Goal: Check status: Check status

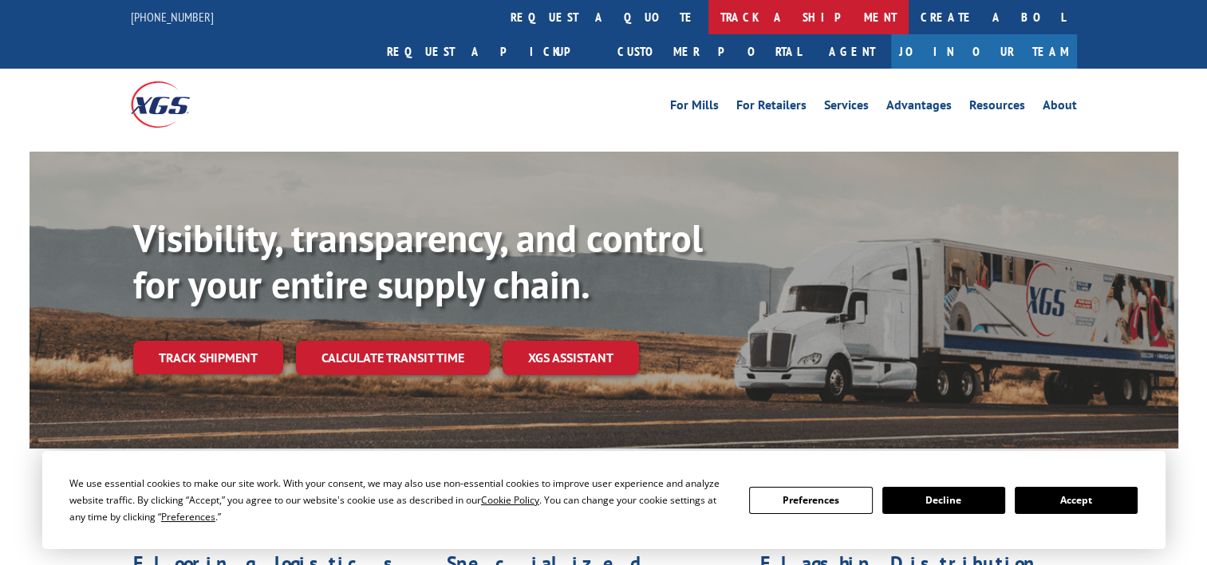
click at [708, 18] on link "track a shipment" at bounding box center [808, 17] width 200 height 34
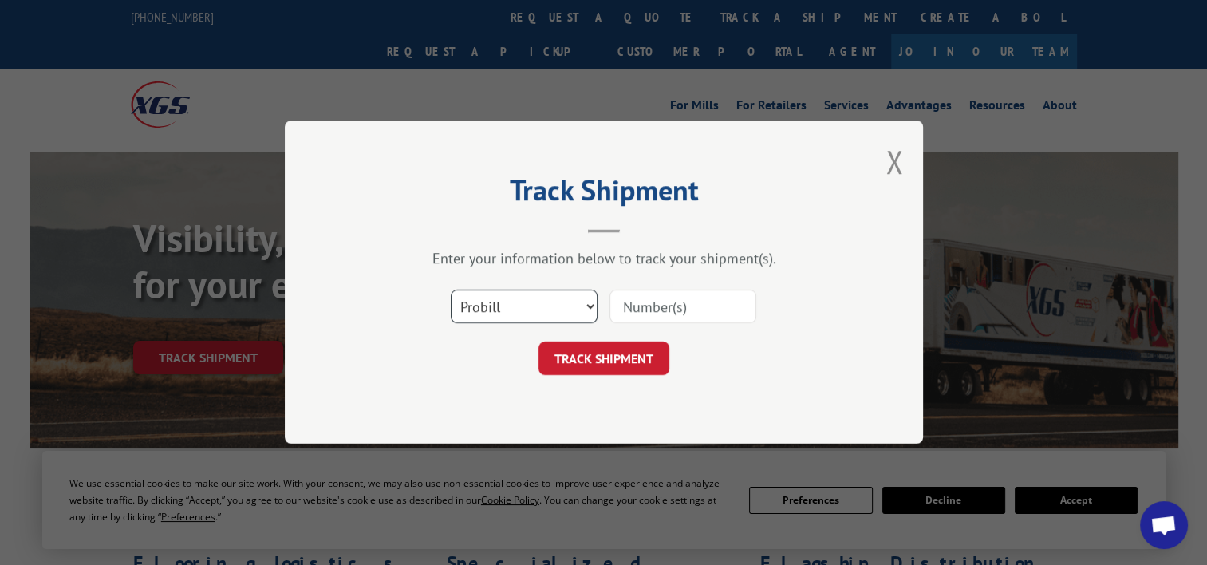
click at [507, 306] on select "Select category... Probill BOL PO" at bounding box center [524, 306] width 147 height 33
select select "po"
click at [451, 290] on select "Select category... Probill BOL PO" at bounding box center [524, 306] width 147 height 33
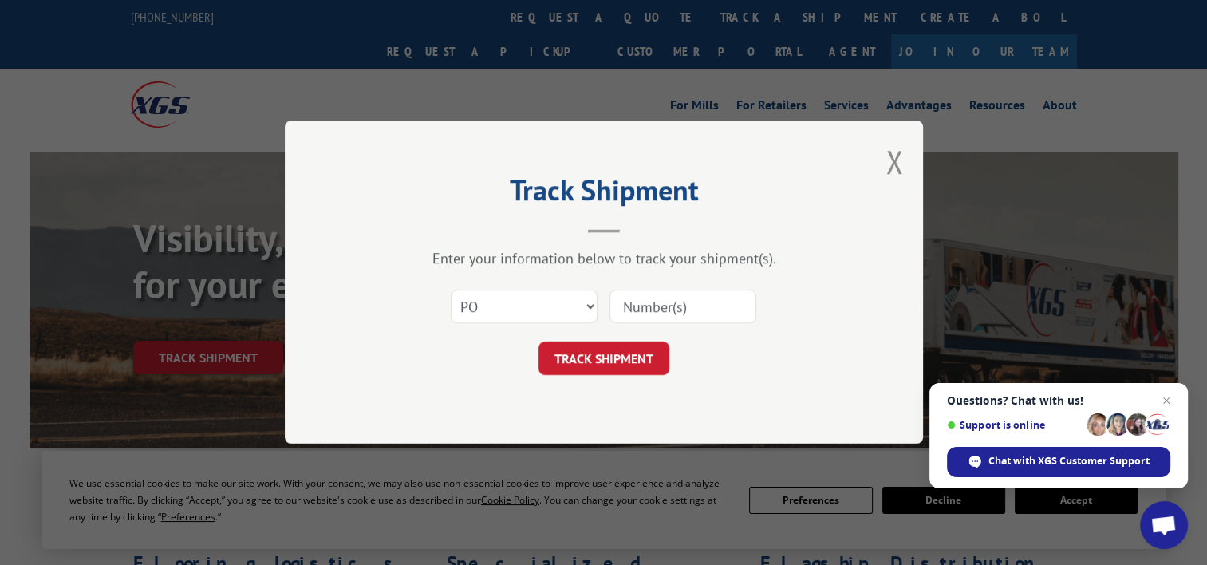
click at [679, 302] on input at bounding box center [682, 306] width 147 height 33
paste input "20505420"
type input "20505420"
click button "TRACK SHIPMENT" at bounding box center [603, 358] width 131 height 33
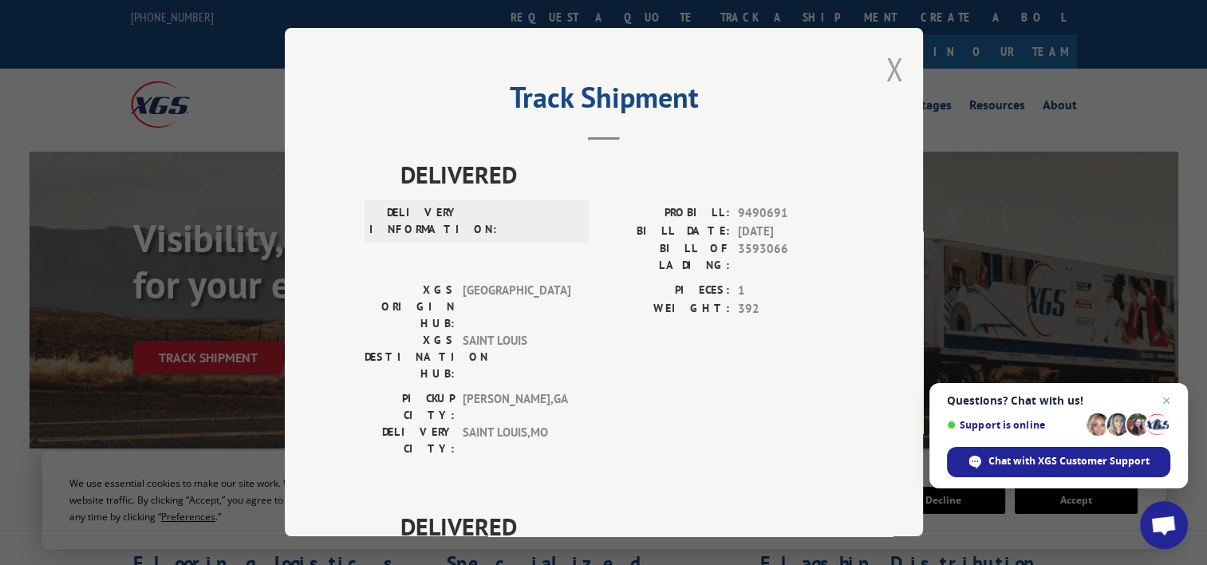
click at [885, 85] on button "Close modal" at bounding box center [894, 69] width 18 height 42
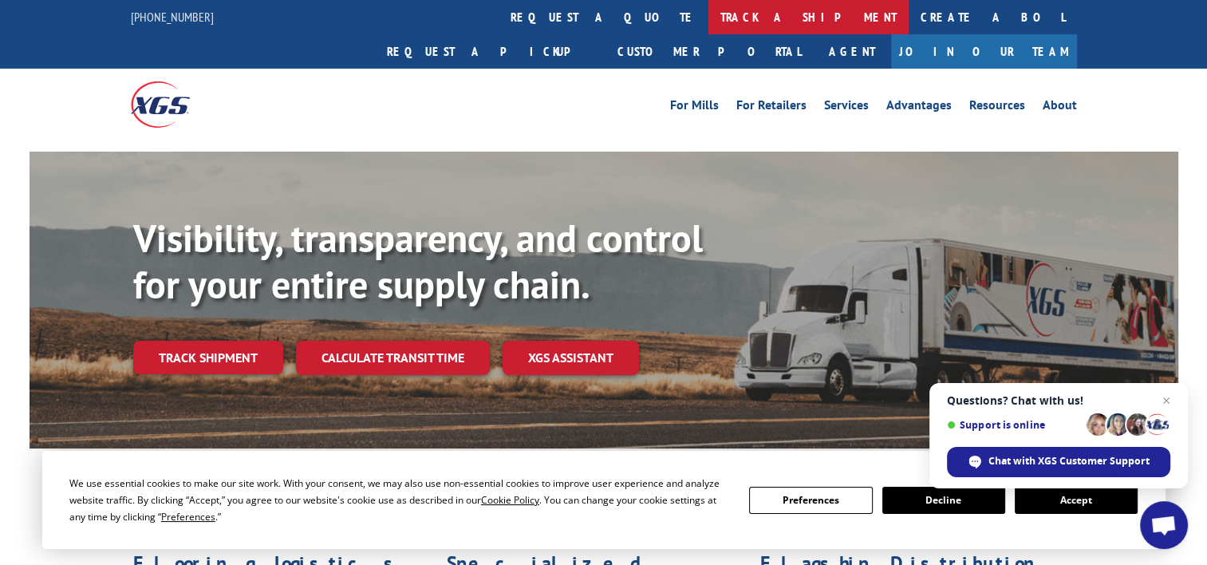
click at [708, 16] on link "track a shipment" at bounding box center [808, 17] width 200 height 34
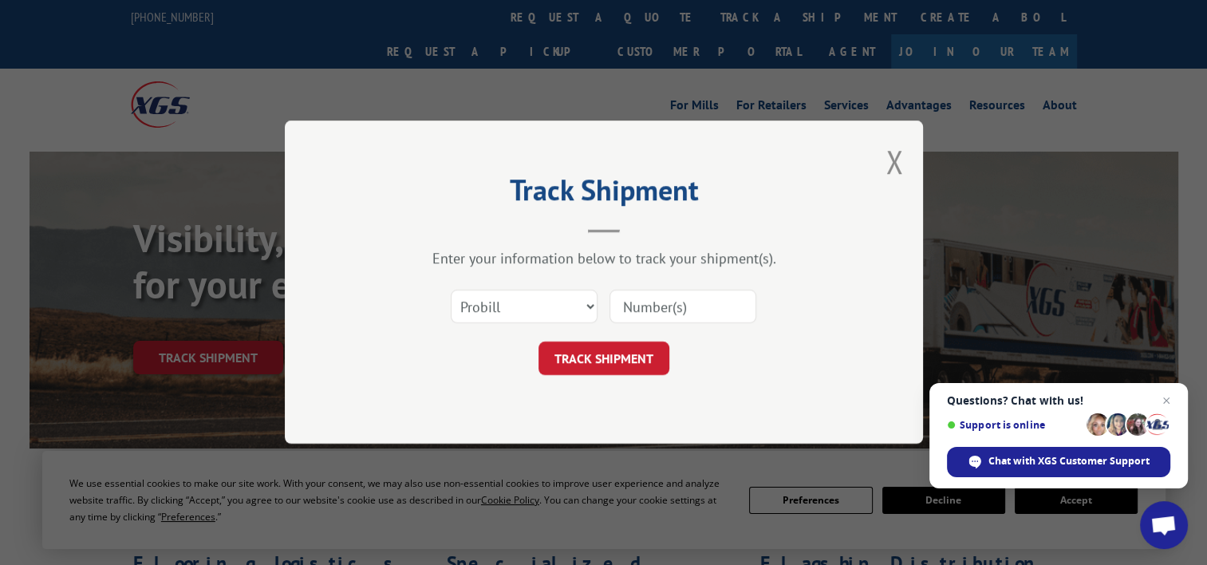
click at [690, 299] on input at bounding box center [682, 306] width 147 height 33
paste input "75529200"
type input "75529200"
click at [541, 310] on select "Select category... Probill BOL PO" at bounding box center [524, 306] width 147 height 33
select select "po"
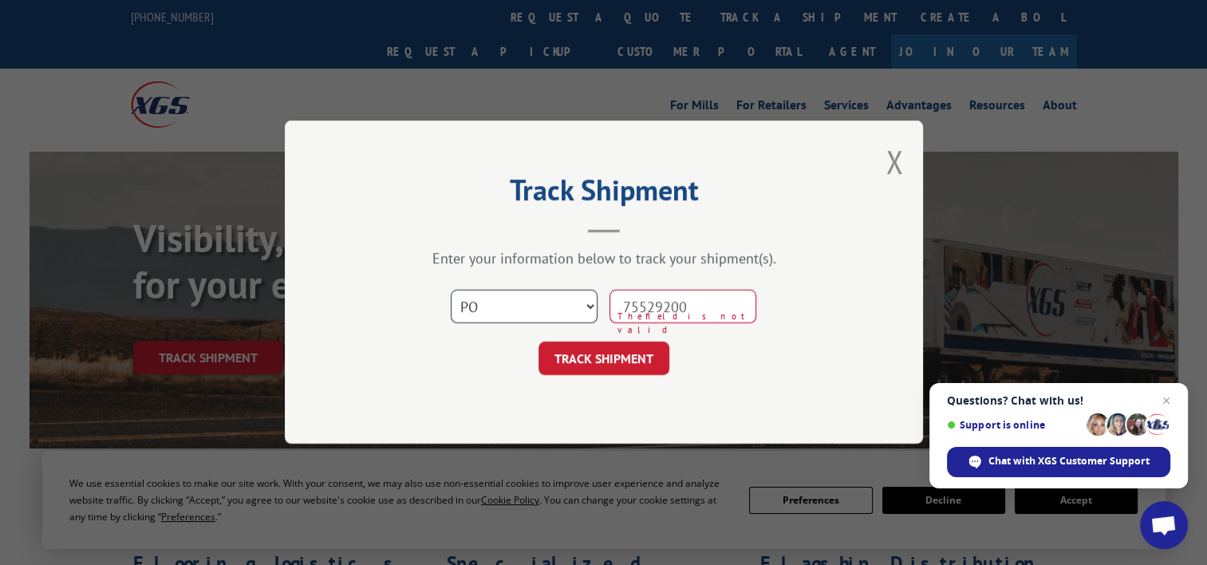
click at [451, 290] on select "Select category... Probill BOL PO" at bounding box center [524, 306] width 147 height 33
click at [746, 309] on input "75529200" at bounding box center [682, 306] width 147 height 33
type input "75529200"
click button "TRACK SHIPMENT" at bounding box center [603, 358] width 131 height 33
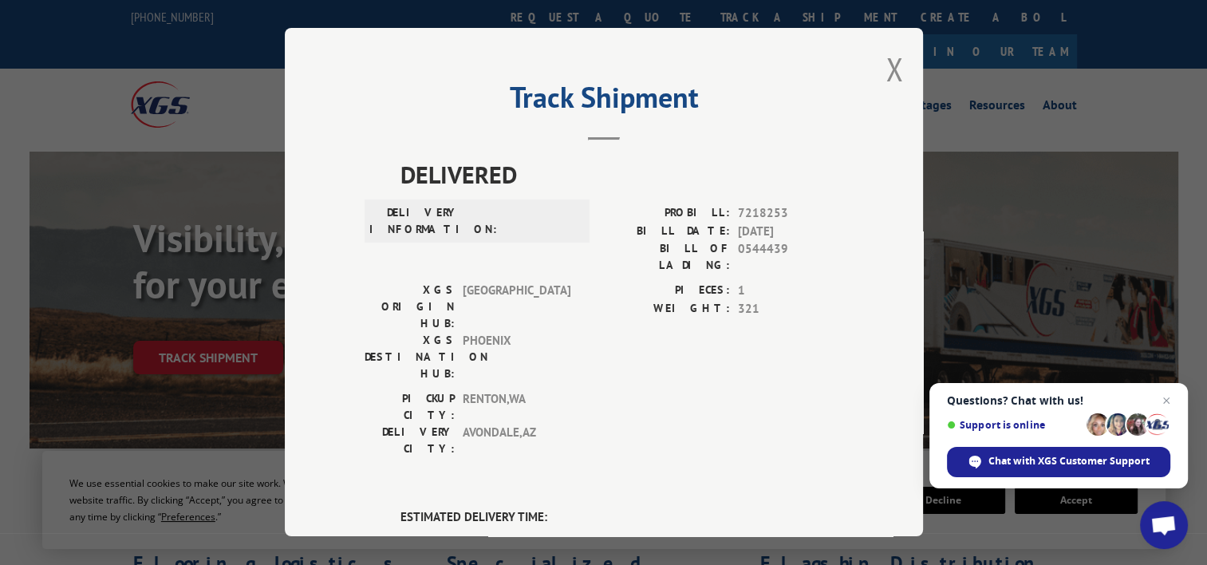
click at [877, 76] on div "Track Shipment DELIVERED DELIVERY INFORMATION: PROBILL: 7218253 BILL DATE: [DAT…" at bounding box center [604, 282] width 638 height 508
click at [885, 72] on button "Close modal" at bounding box center [894, 69] width 18 height 42
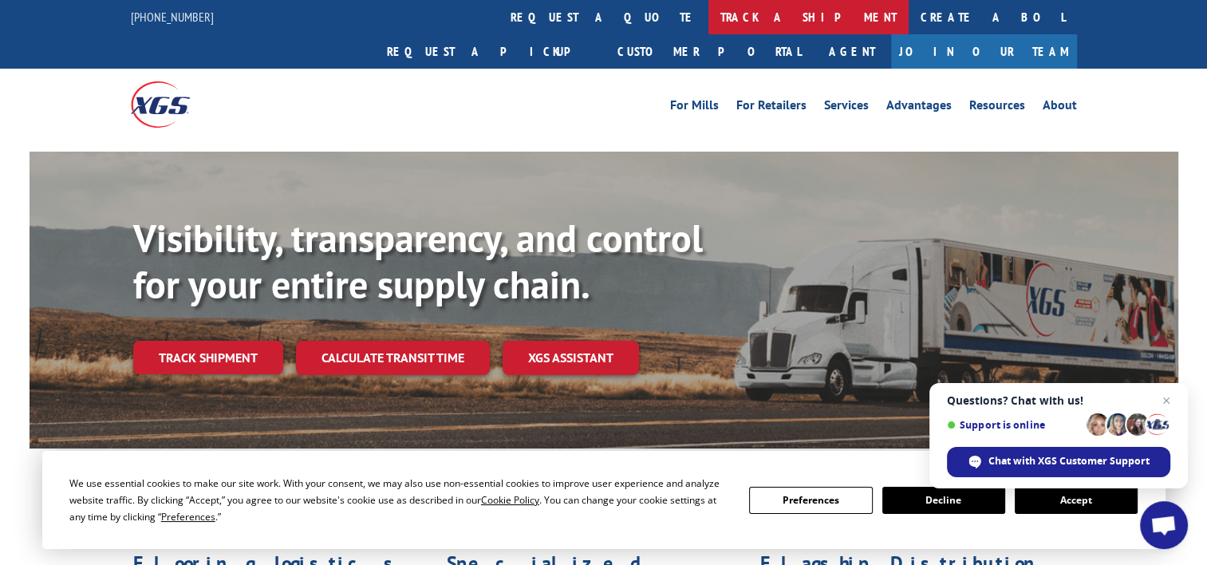
click at [708, 19] on link "track a shipment" at bounding box center [808, 17] width 200 height 34
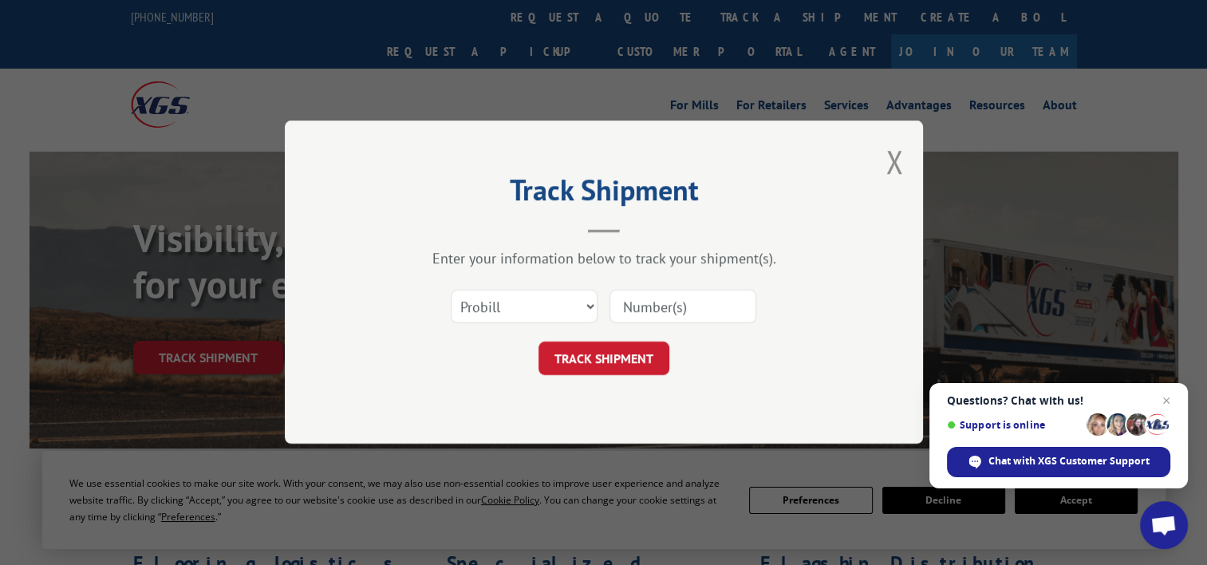
click at [695, 310] on input at bounding box center [682, 306] width 147 height 33
paste input "68546800"
type input "68546800"
click at [555, 306] on select "Select category... Probill BOL PO" at bounding box center [524, 306] width 147 height 33
select select "po"
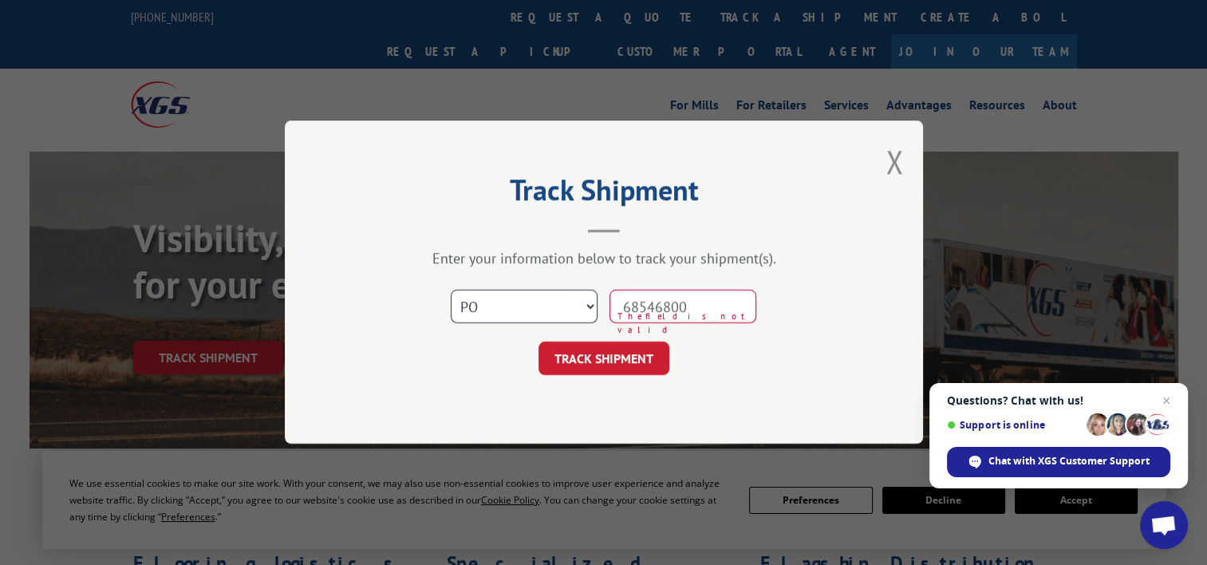
click at [451, 290] on select "Select category... Probill BOL PO" at bounding box center [524, 306] width 147 height 33
click at [721, 300] on input "68546800" at bounding box center [682, 306] width 147 height 33
type input "68546800"
click button "TRACK SHIPMENT" at bounding box center [603, 358] width 131 height 33
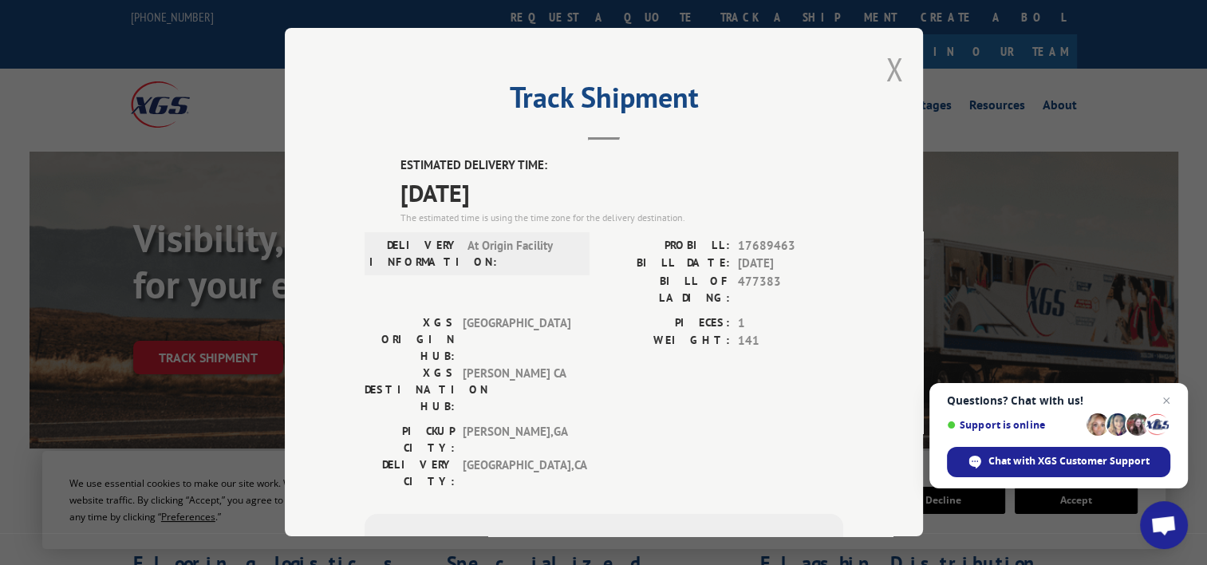
click at [885, 69] on button "Close modal" at bounding box center [894, 69] width 18 height 42
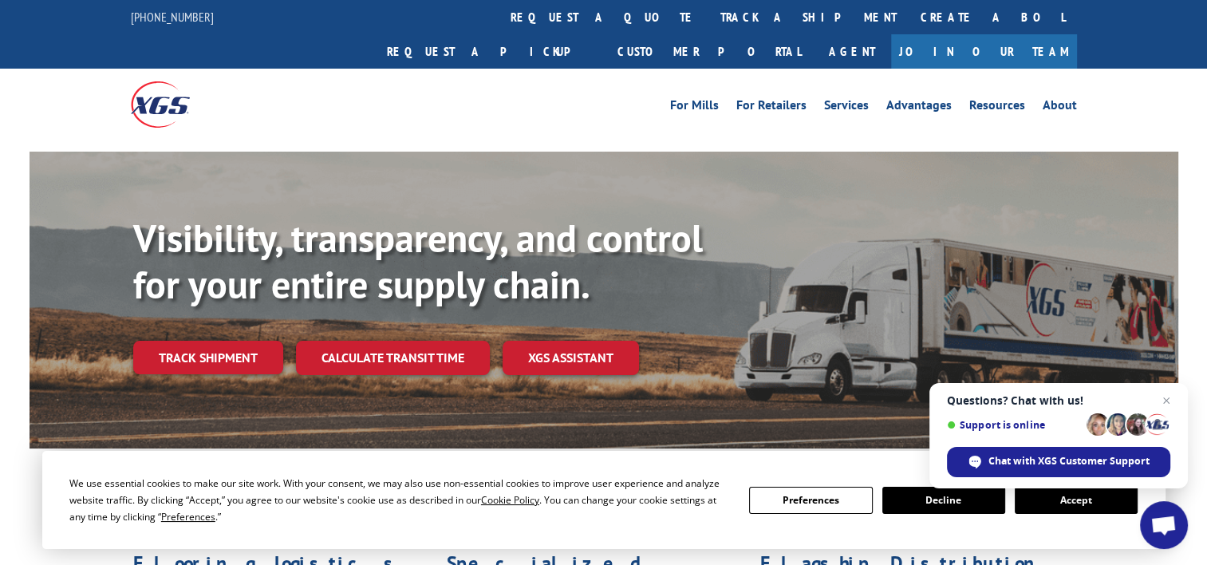
click at [708, 23] on link "track a shipment" at bounding box center [808, 17] width 200 height 34
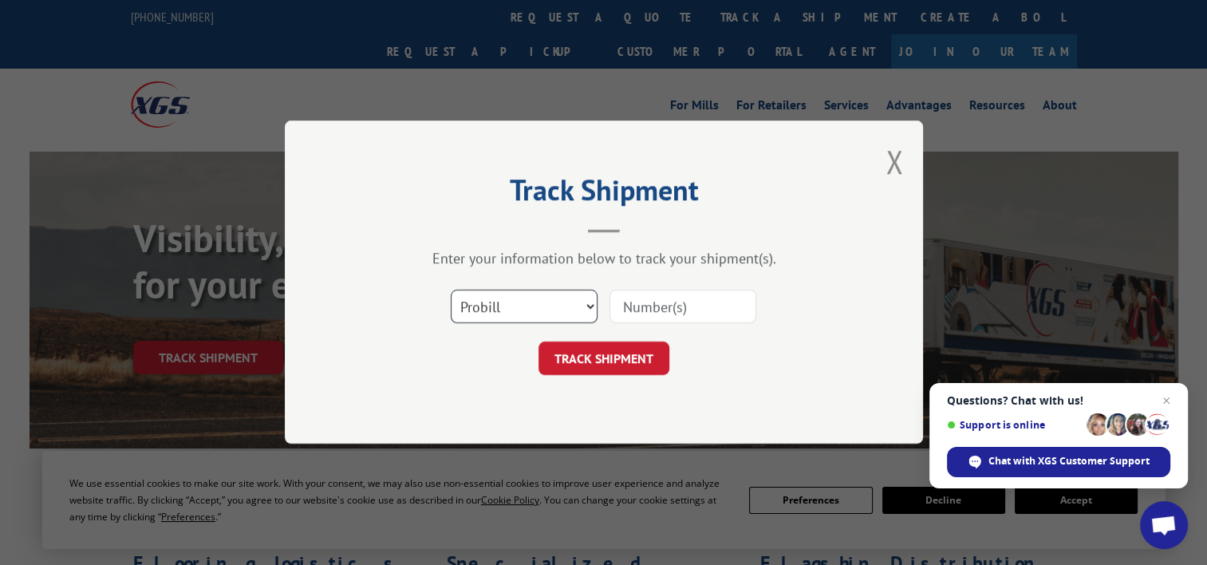
click at [568, 322] on select "Select category... Probill BOL PO" at bounding box center [524, 306] width 147 height 33
select select "po"
click at [451, 290] on select "Select category... Probill BOL PO" at bounding box center [524, 306] width 147 height 33
click at [643, 313] on input at bounding box center [682, 306] width 147 height 33
paste input "69518388"
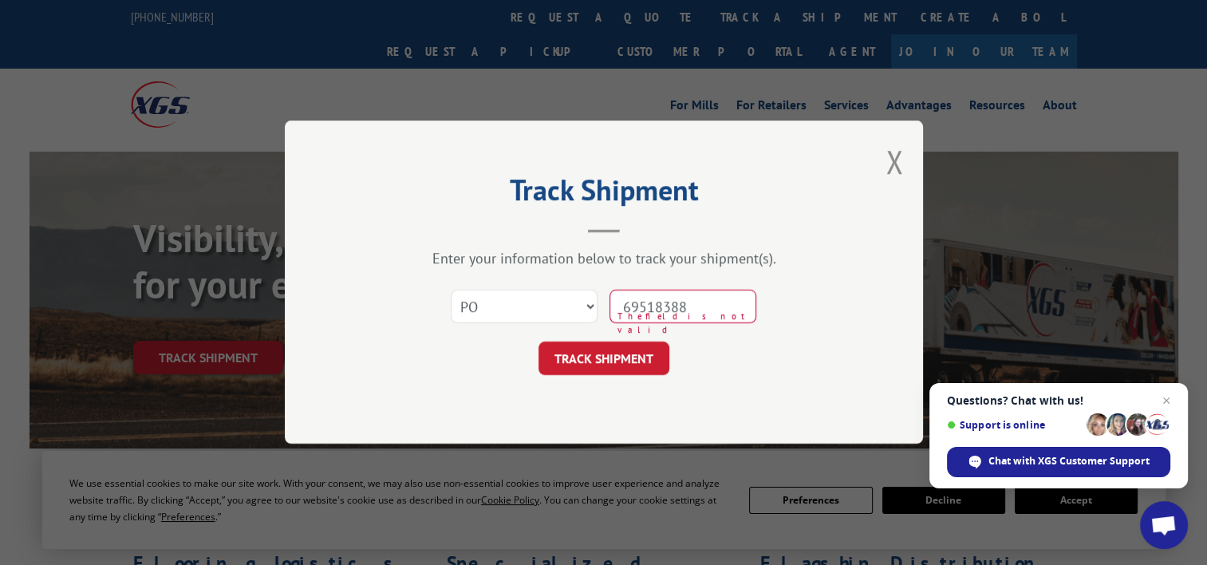
type input "69518388"
click button "TRACK SHIPMENT" at bounding box center [603, 358] width 131 height 33
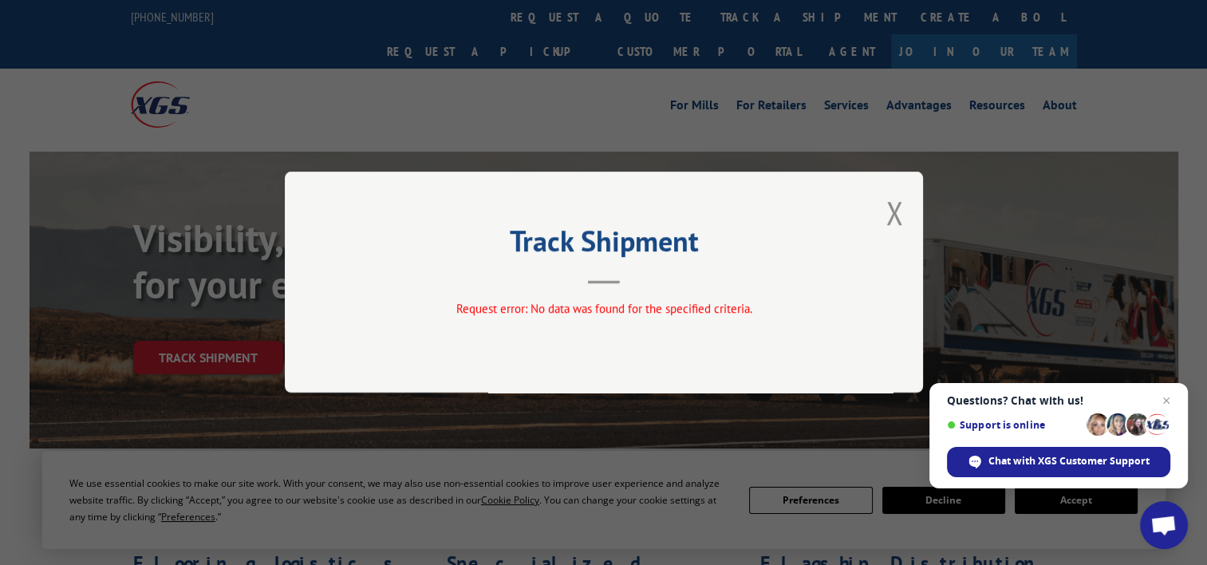
click at [903, 217] on div "Track Shipment Request error: No data was found for the specified criteria." at bounding box center [604, 281] width 638 height 221
click at [886, 212] on button "Close modal" at bounding box center [894, 212] width 18 height 42
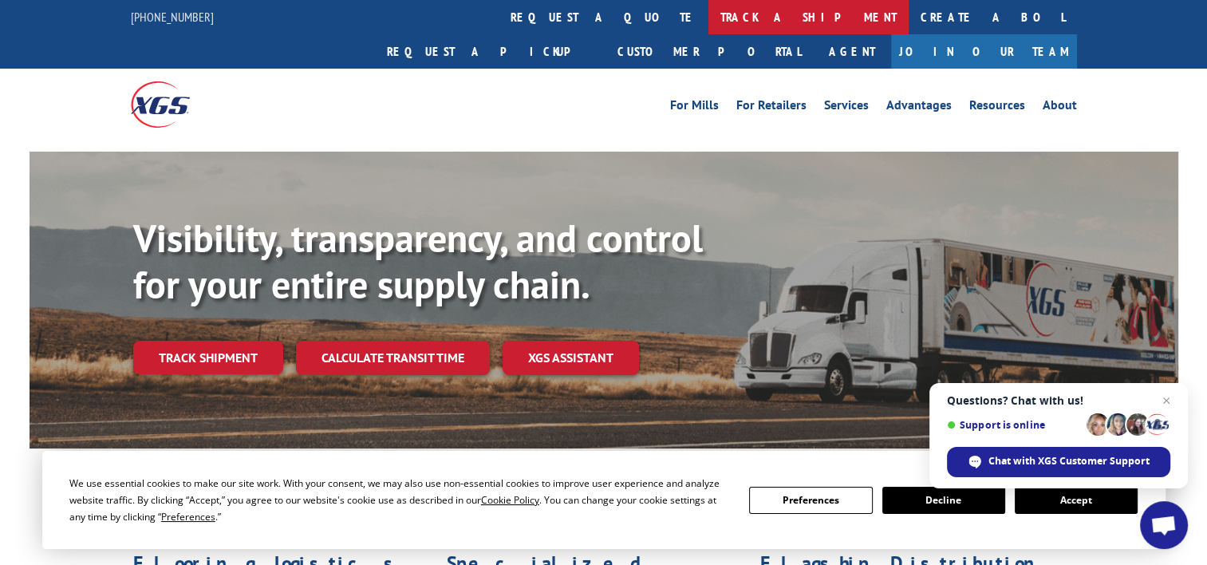
click at [708, 17] on link "track a shipment" at bounding box center [808, 17] width 200 height 34
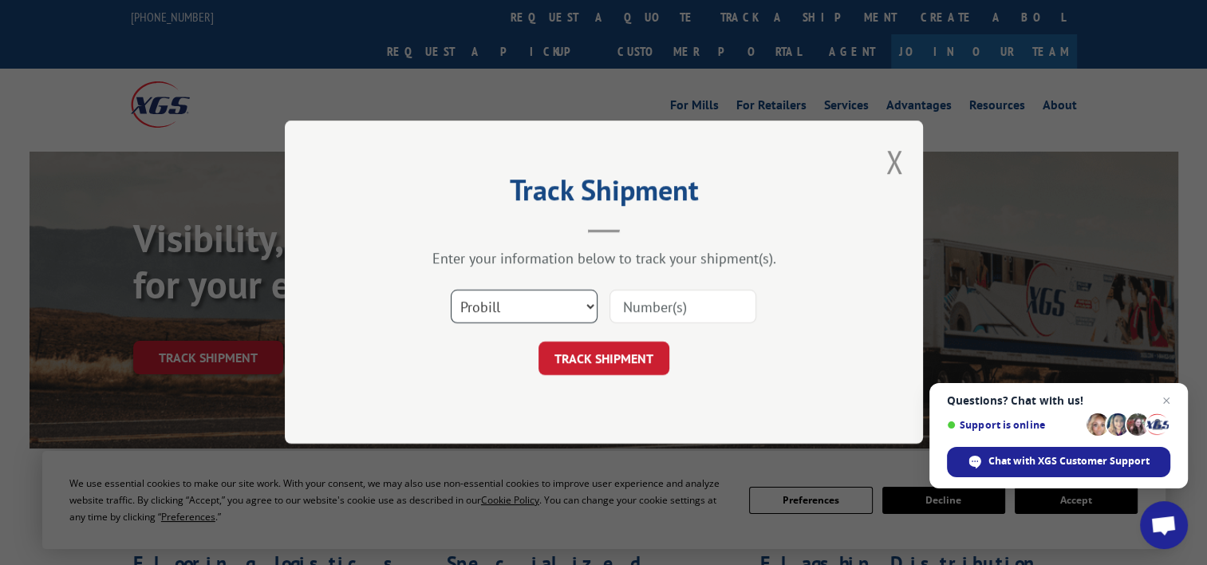
click at [538, 296] on select "Select category... Probill BOL PO" at bounding box center [524, 306] width 147 height 33
select select "po"
click at [451, 290] on select "Select category... Probill BOL PO" at bounding box center [524, 306] width 147 height 33
click at [691, 301] on input at bounding box center [682, 306] width 147 height 33
paste input "71529022"
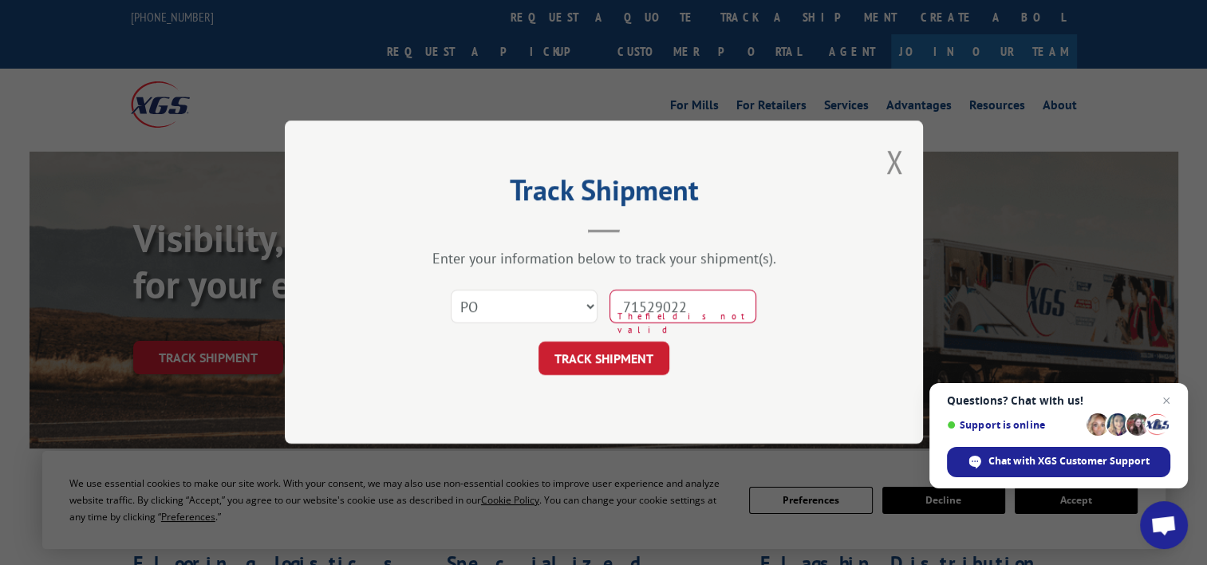
type input "71529022"
click button "TRACK SHIPMENT" at bounding box center [603, 358] width 131 height 33
